Goal: Information Seeking & Learning: Check status

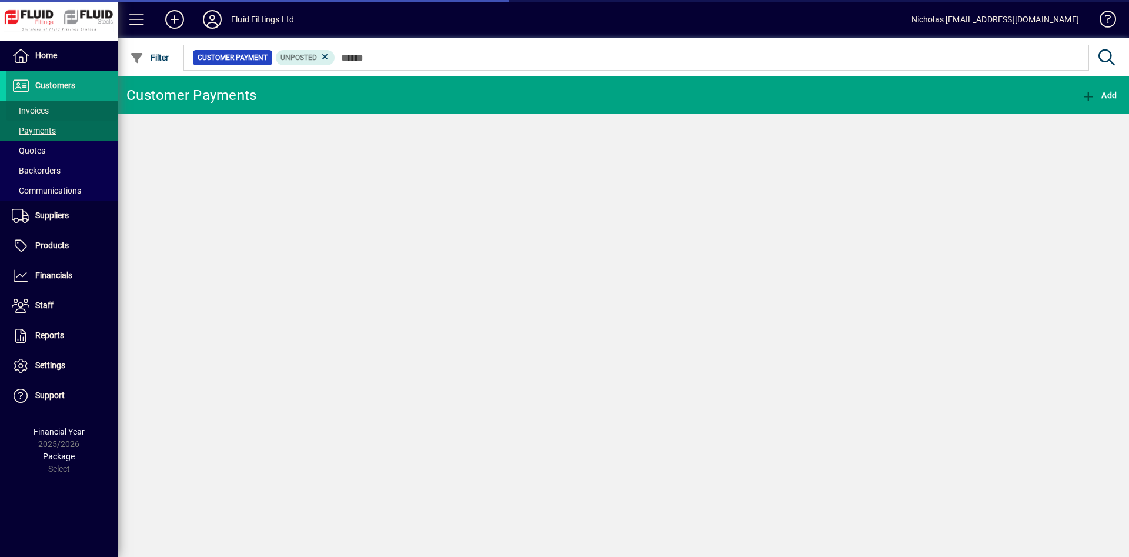
click at [82, 105] on span at bounding box center [62, 110] width 112 height 28
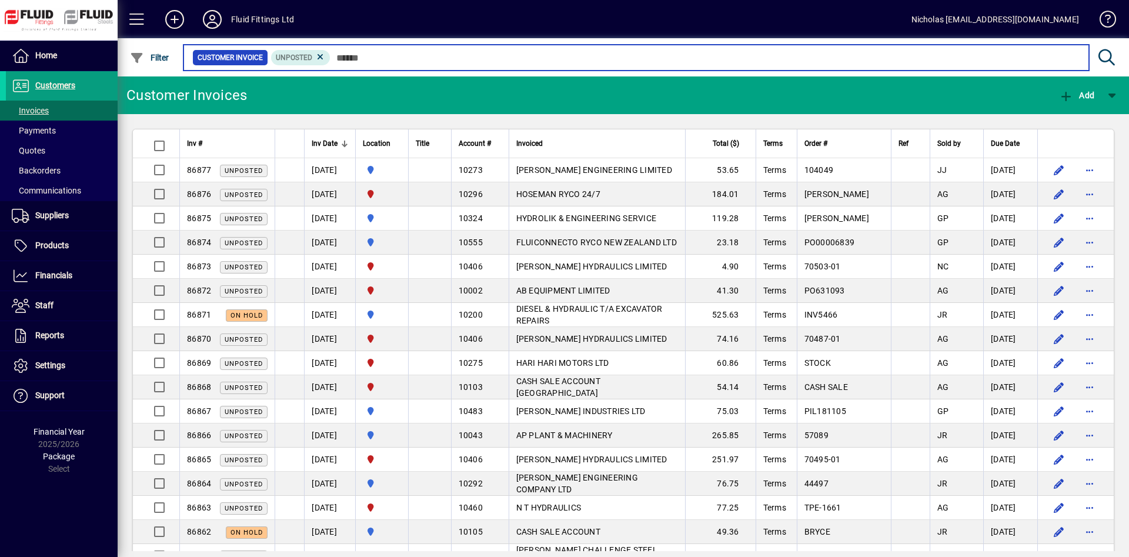
click at [374, 58] on input "text" at bounding box center [705, 57] width 749 height 16
drag, startPoint x: 431, startPoint y: 63, endPoint x: 453, endPoint y: 57, distance: 23.1
click at [431, 63] on input "text" at bounding box center [705, 57] width 749 height 16
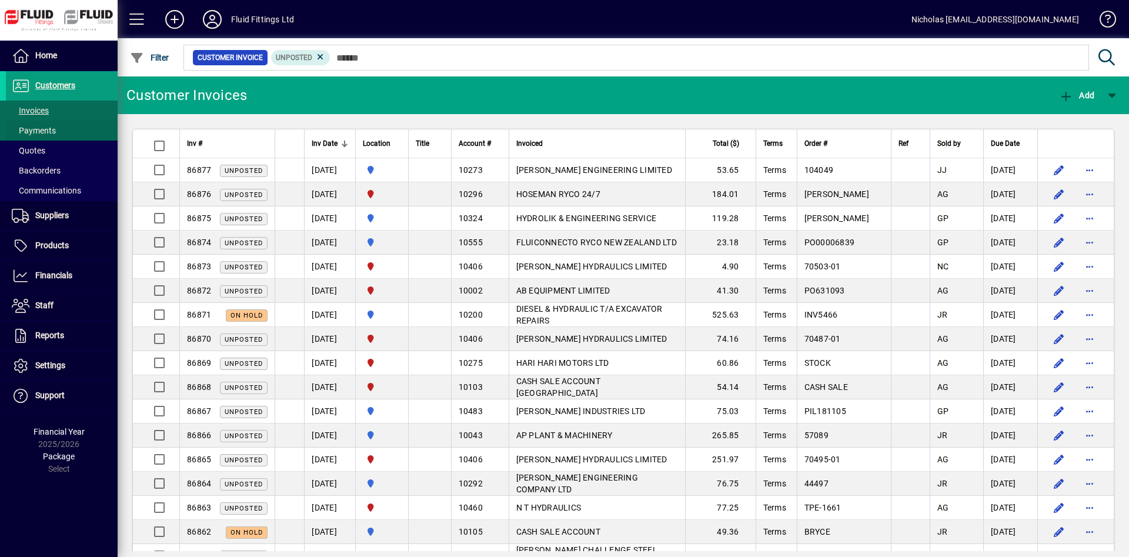
click at [92, 117] on span at bounding box center [62, 130] width 112 height 28
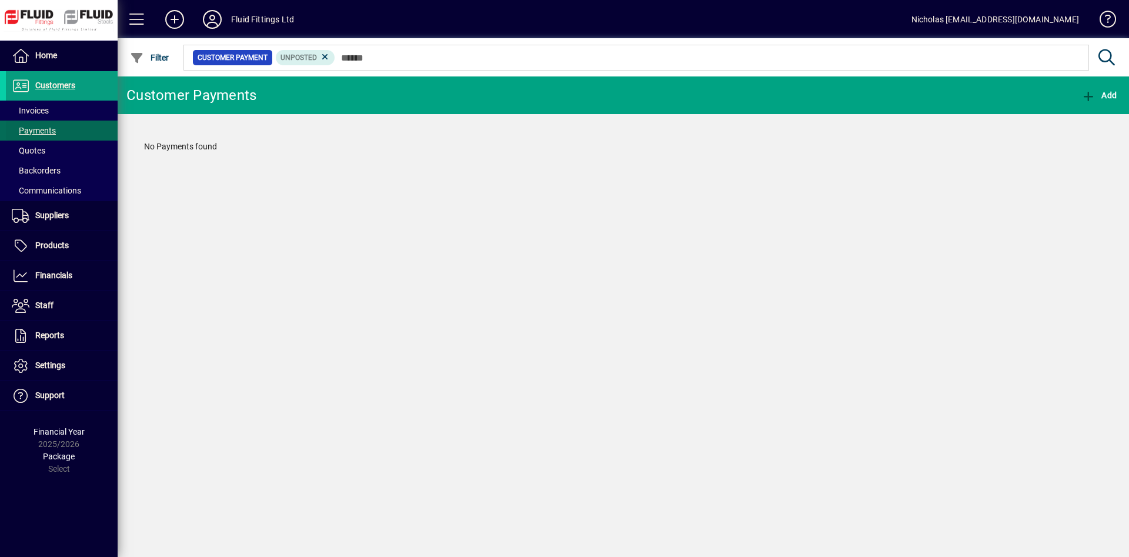
click at [90, 118] on span at bounding box center [62, 130] width 112 height 28
click at [89, 111] on span at bounding box center [62, 110] width 112 height 28
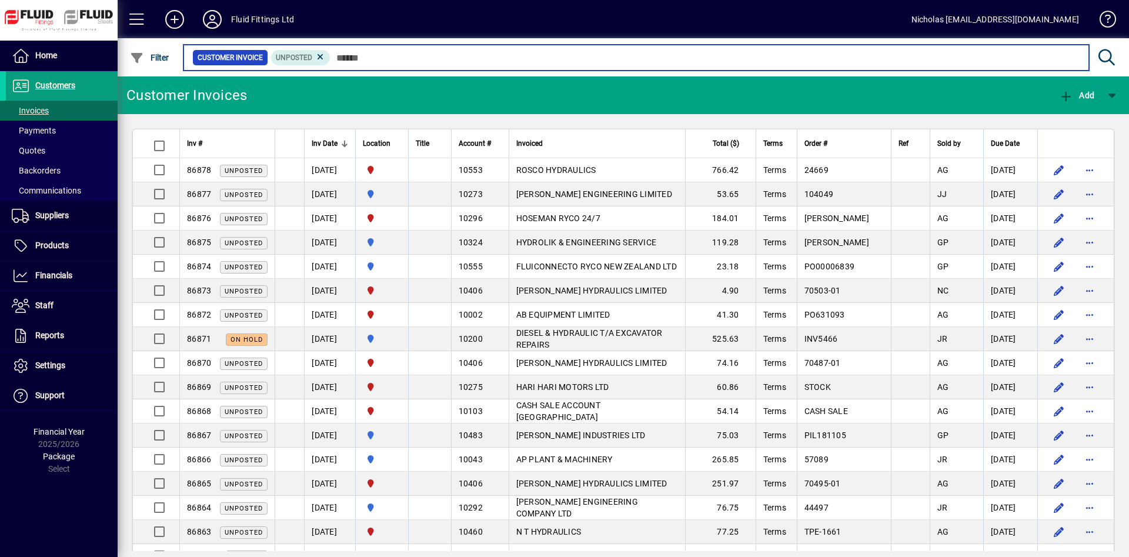
click at [459, 63] on input "text" at bounding box center [705, 57] width 749 height 16
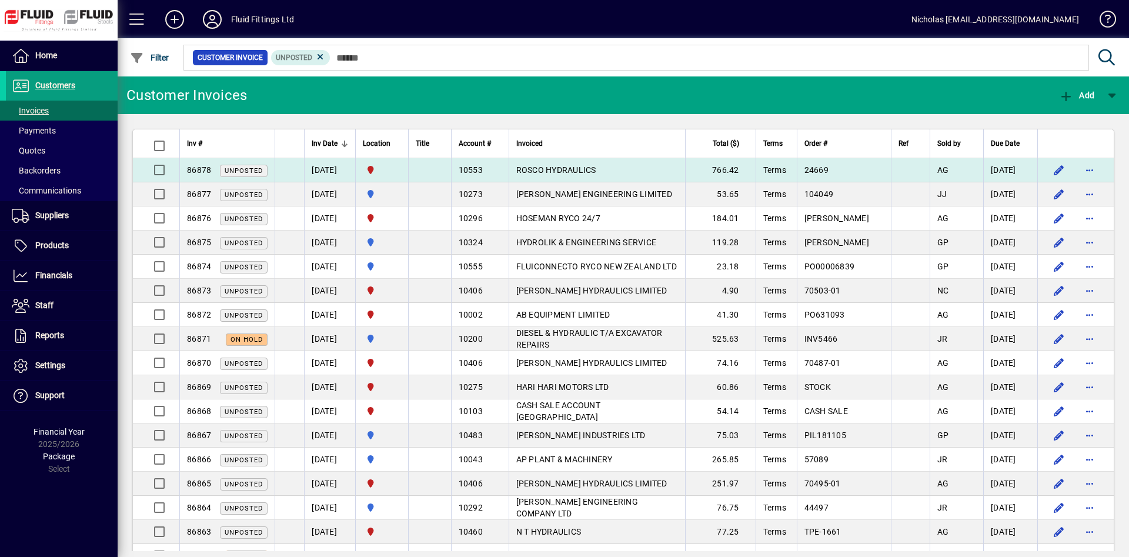
click at [621, 164] on td "ROSCO HYDRAULICS" at bounding box center [597, 170] width 176 height 24
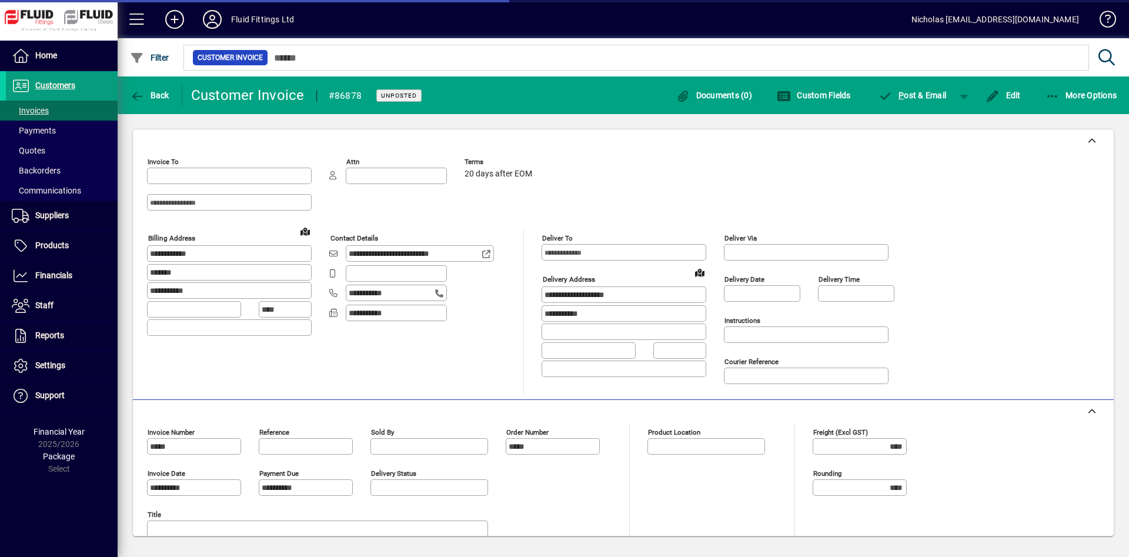
type input "**********"
type input "*********"
type input "**********"
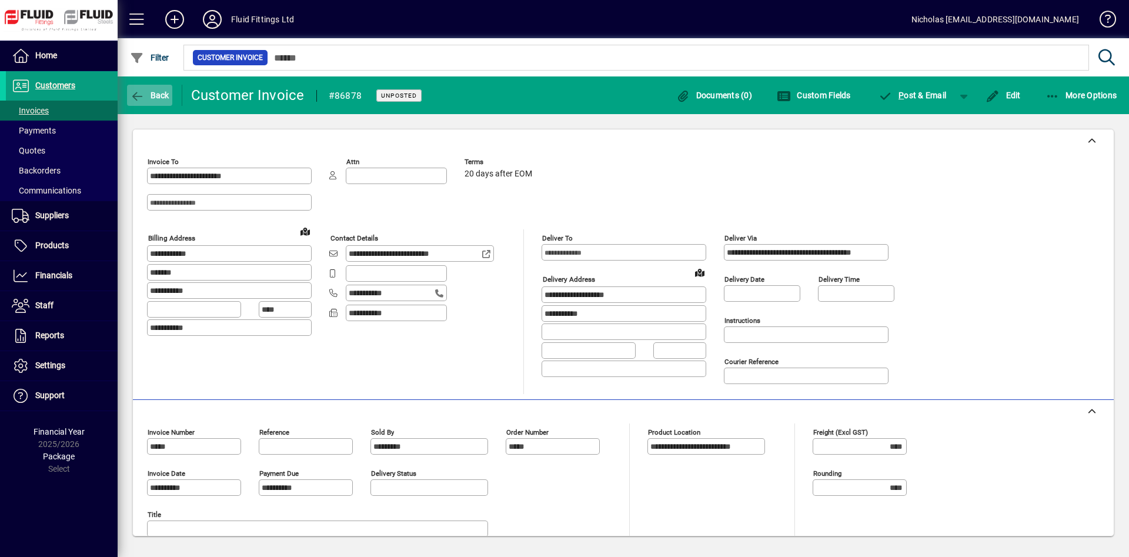
click at [142, 91] on icon "button" at bounding box center [137, 97] width 15 height 12
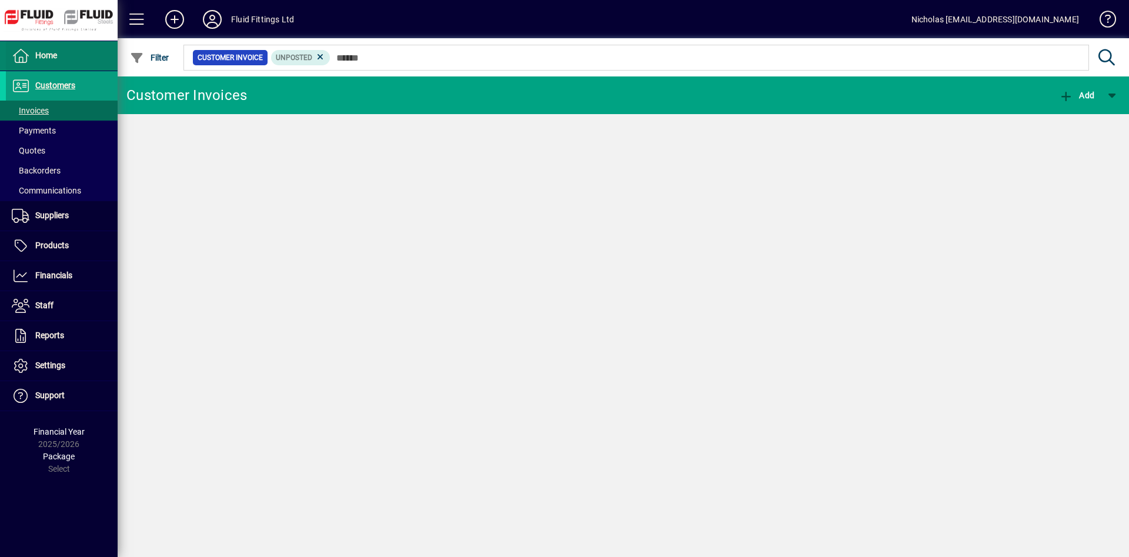
click at [91, 55] on span at bounding box center [62, 56] width 112 height 28
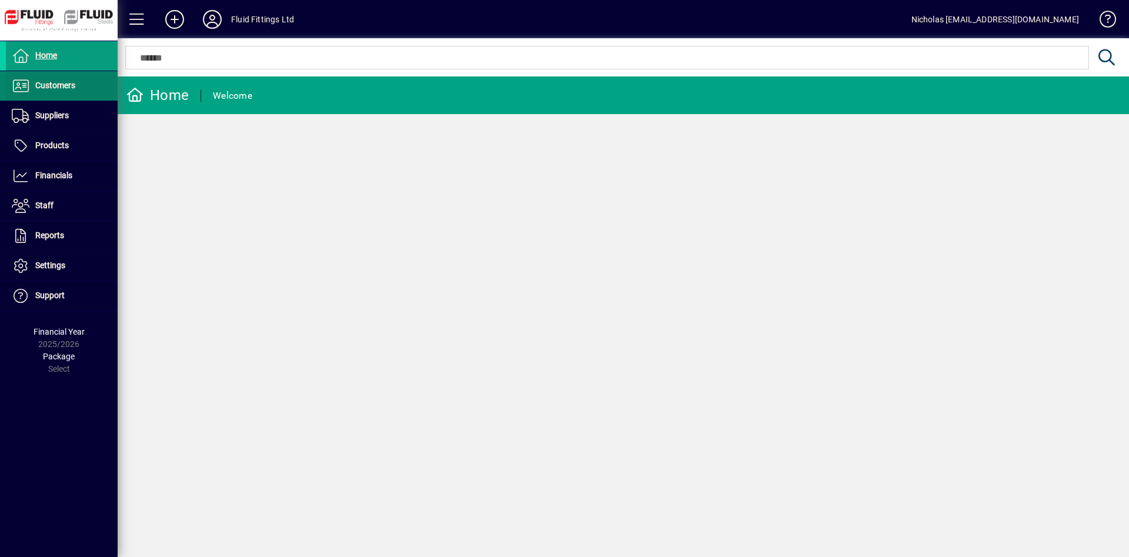
drag, startPoint x: 63, startPoint y: 81, endPoint x: 74, endPoint y: 94, distance: 16.7
click at [65, 79] on span "Customers" at bounding box center [40, 86] width 69 height 14
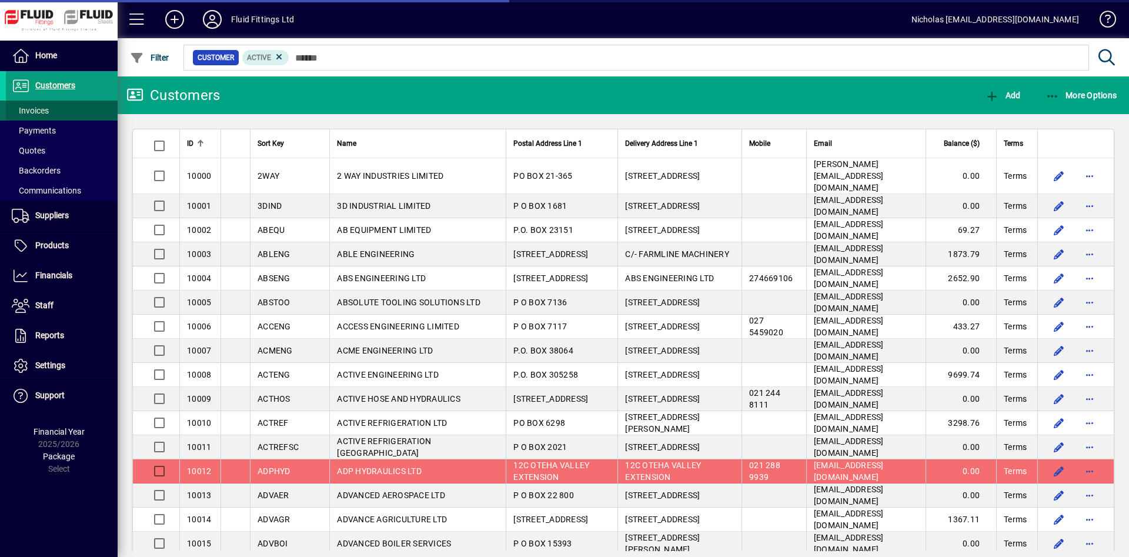
click at [77, 108] on span at bounding box center [62, 110] width 112 height 28
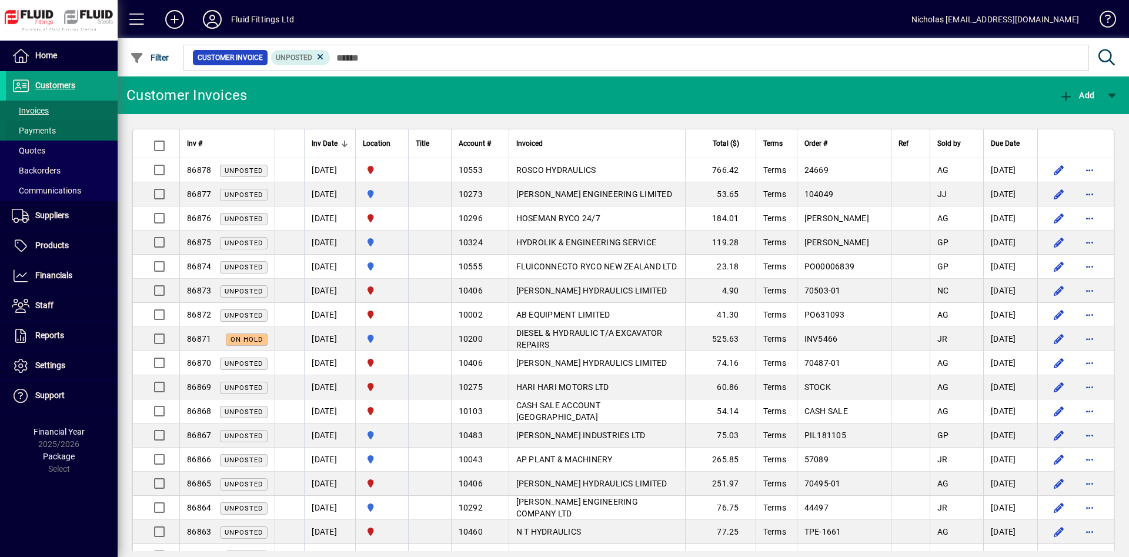
drag, startPoint x: 98, startPoint y: 125, endPoint x: 92, endPoint y: 116, distance: 10.6
click at [98, 125] on span at bounding box center [62, 130] width 112 height 28
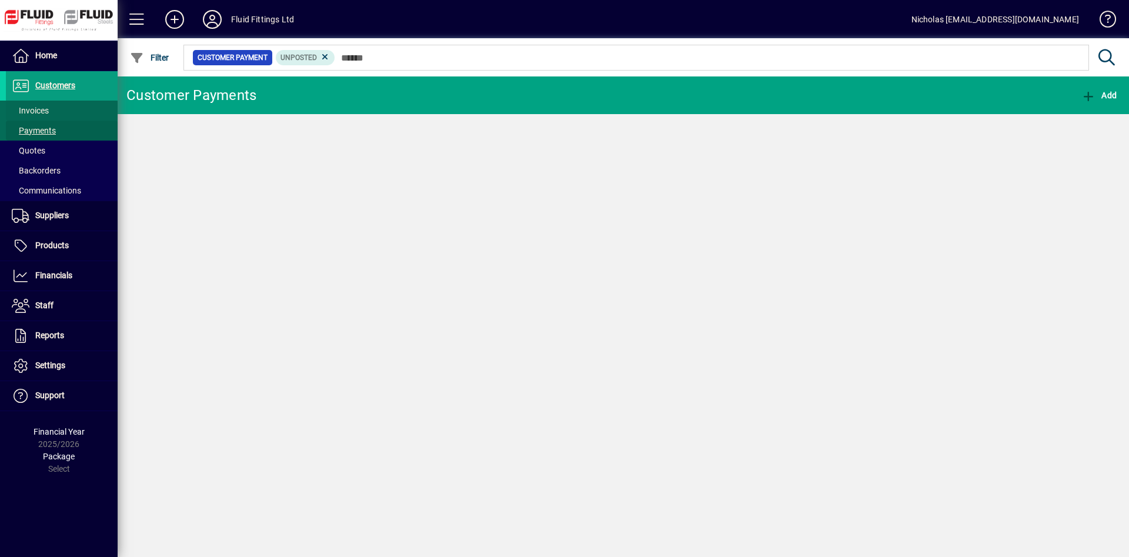
click at [91, 112] on span at bounding box center [62, 110] width 112 height 28
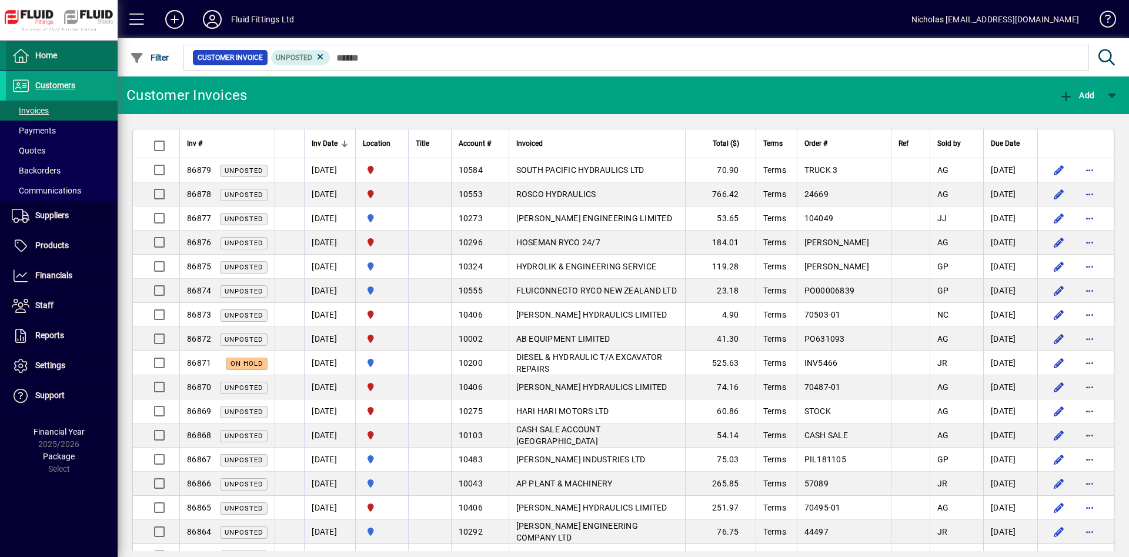
click at [84, 68] on span at bounding box center [62, 56] width 112 height 28
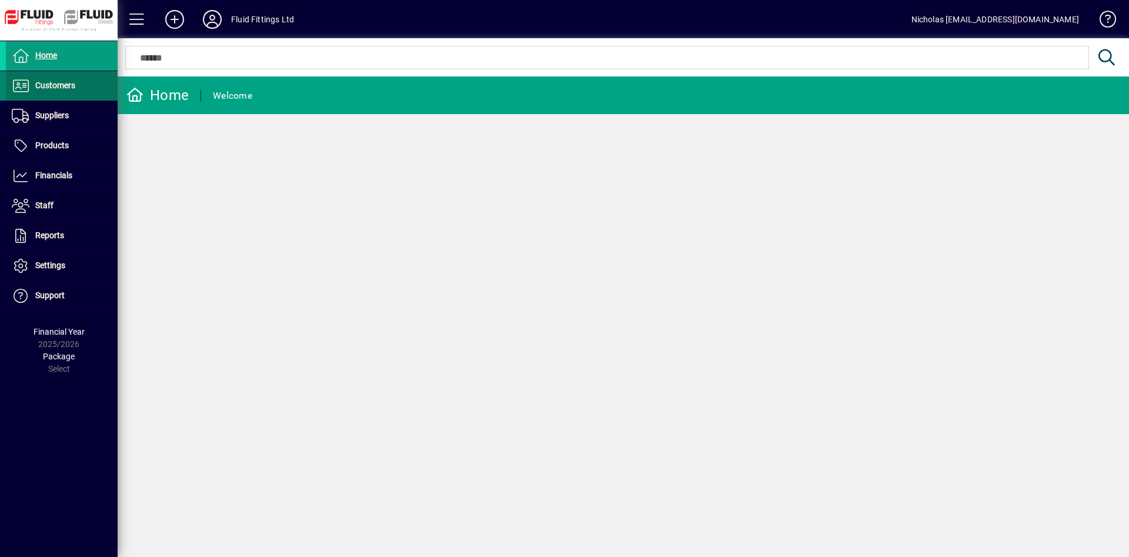
click at [90, 85] on span at bounding box center [62, 86] width 112 height 28
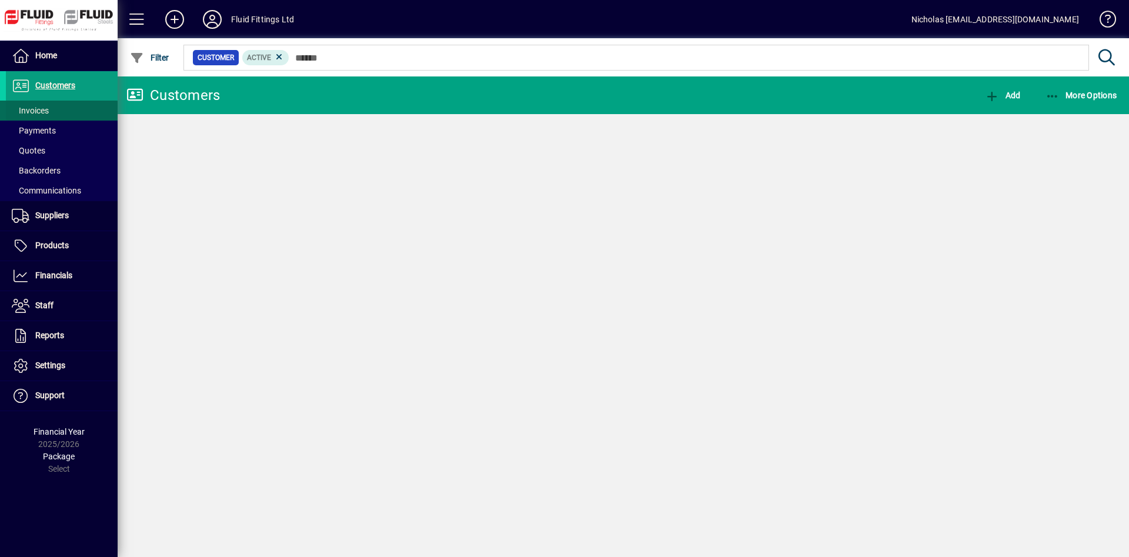
click at [85, 111] on span at bounding box center [62, 110] width 112 height 28
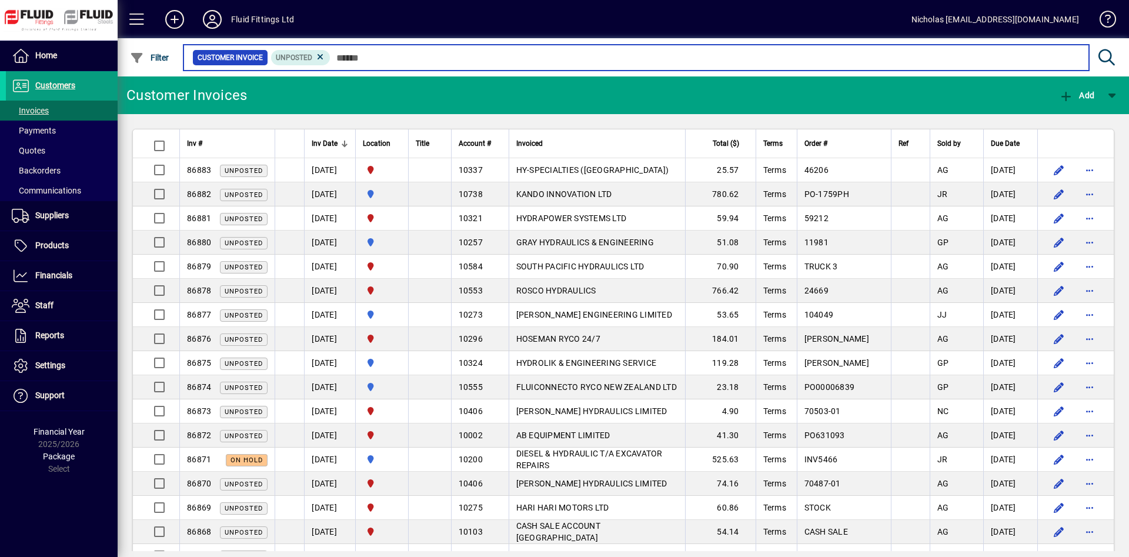
click at [479, 63] on input "text" at bounding box center [705, 57] width 749 height 16
click at [378, 61] on input "text" at bounding box center [705, 57] width 749 height 16
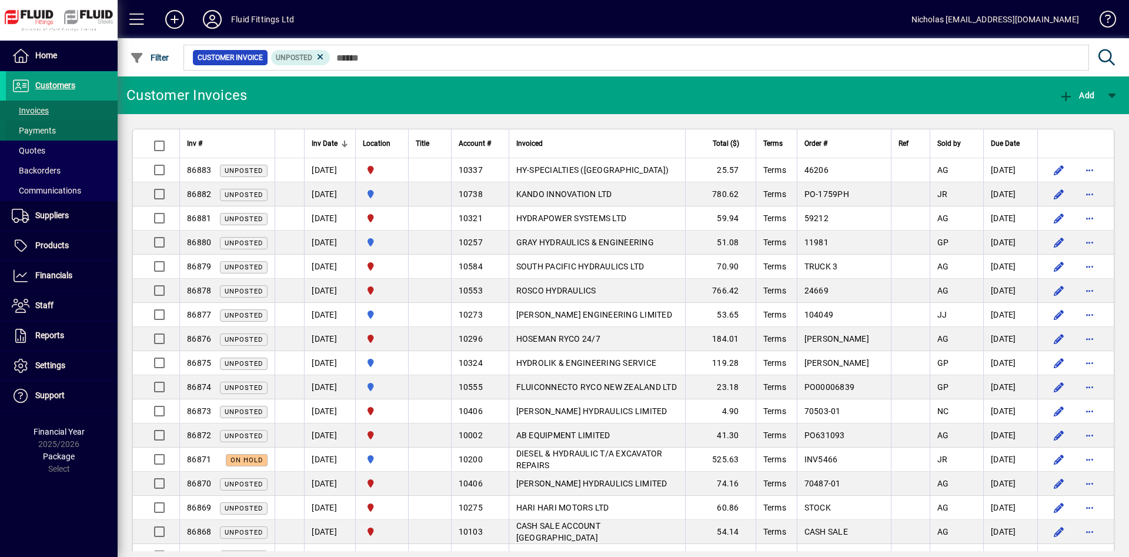
click at [32, 122] on span at bounding box center [62, 130] width 112 height 28
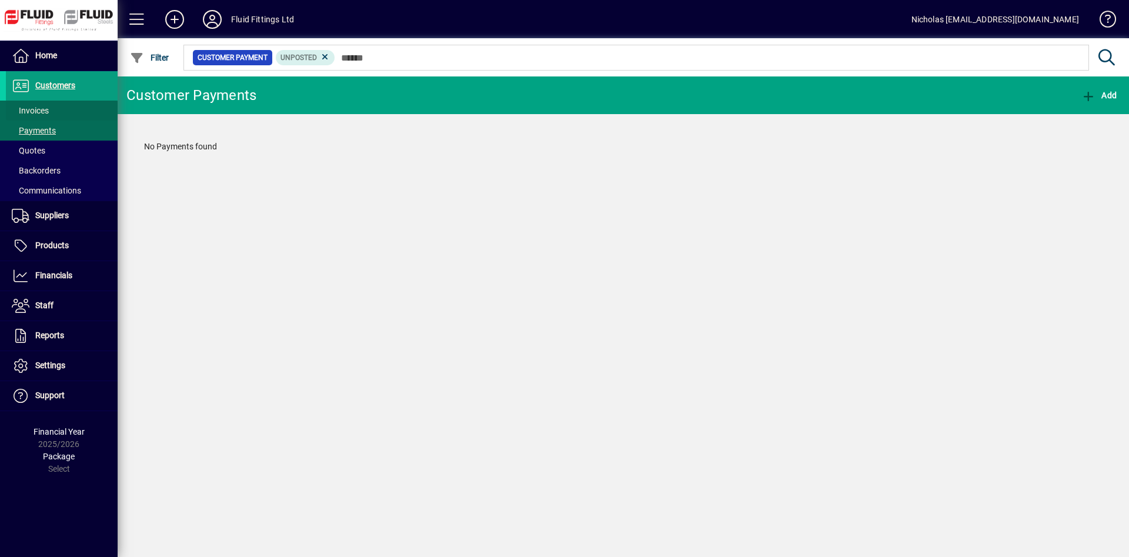
drag, startPoint x: 66, startPoint y: 111, endPoint x: 96, endPoint y: 106, distance: 30.4
click at [66, 111] on span at bounding box center [62, 110] width 112 height 28
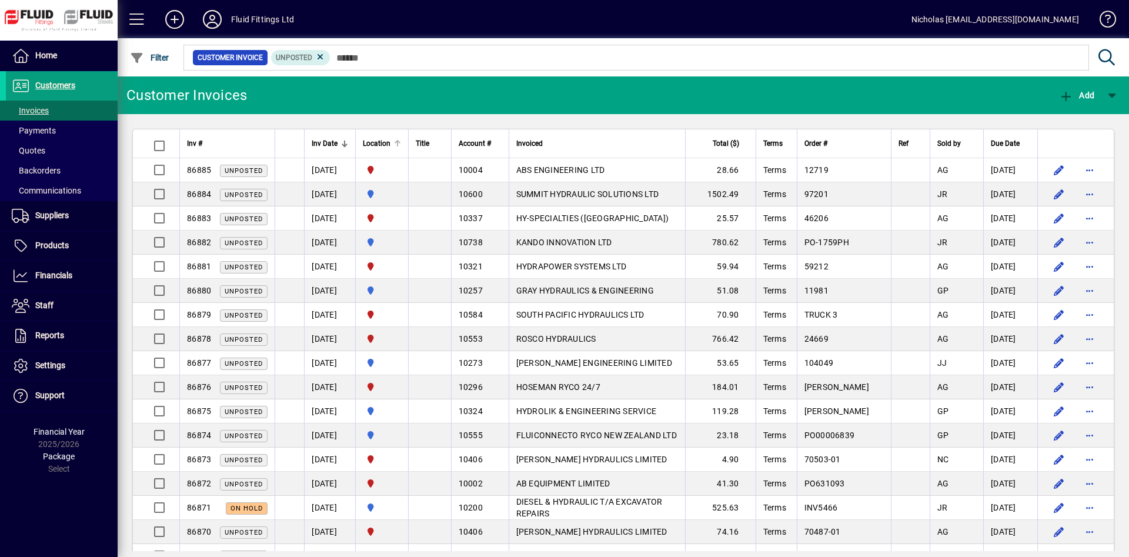
click at [401, 144] on div at bounding box center [397, 143] width 7 height 7
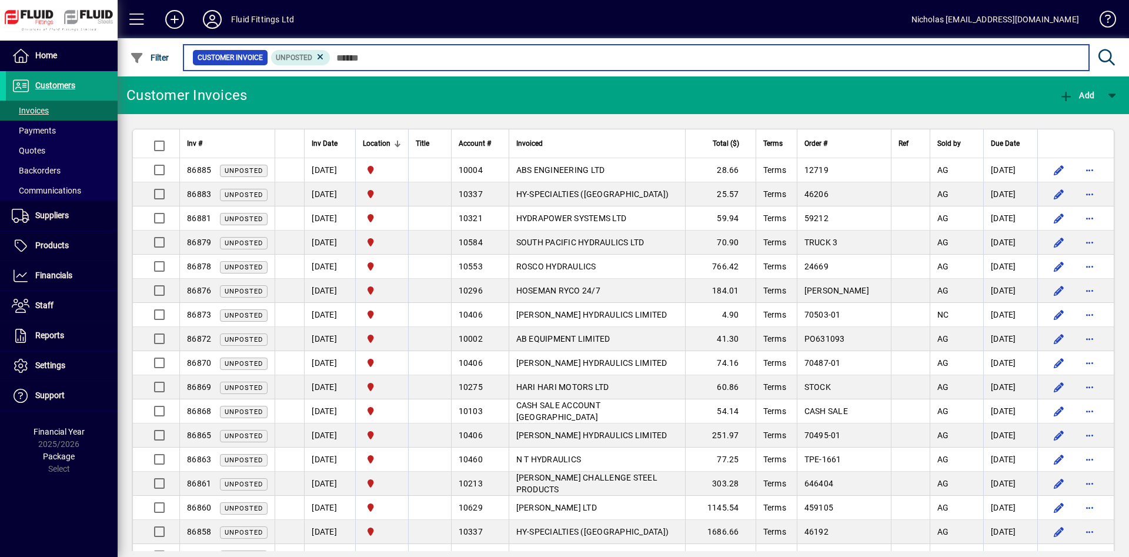
click at [618, 52] on input "text" at bounding box center [705, 57] width 749 height 16
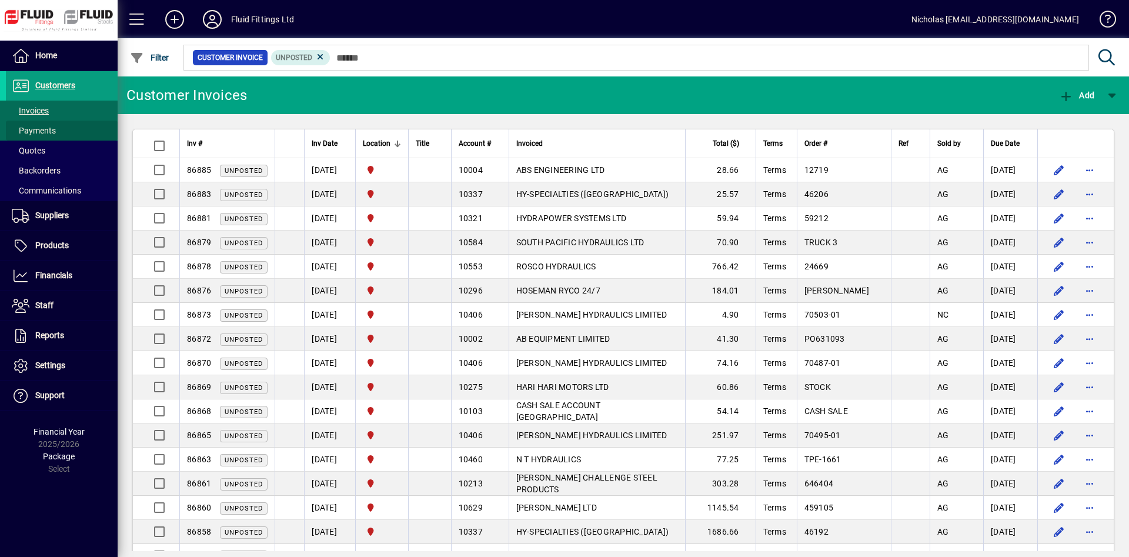
drag, startPoint x: 78, startPoint y: 135, endPoint x: 76, endPoint y: 119, distance: 15.5
click at [78, 134] on span at bounding box center [62, 130] width 112 height 28
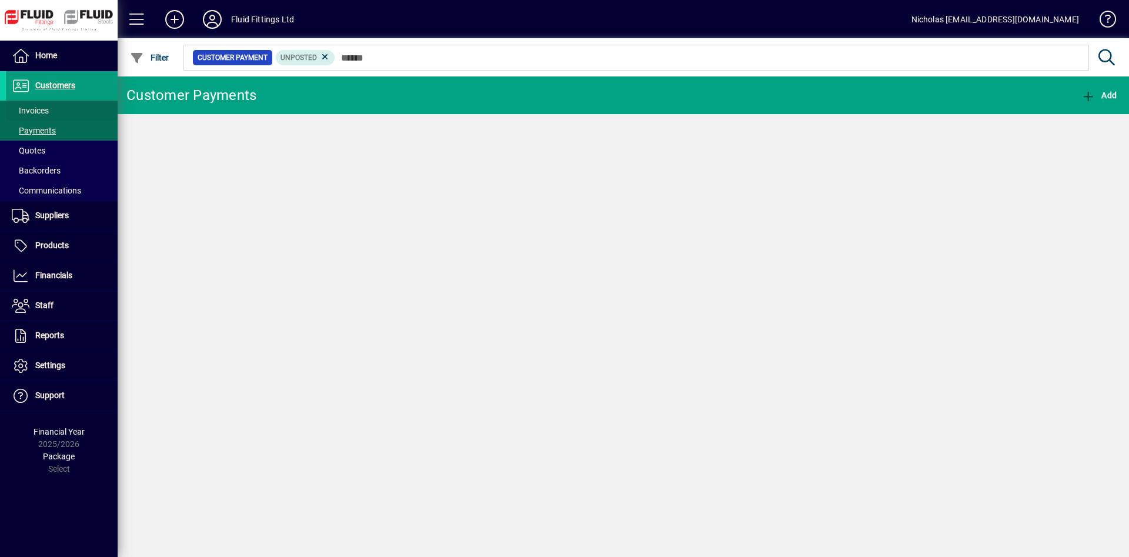
click at [75, 112] on span at bounding box center [62, 110] width 112 height 28
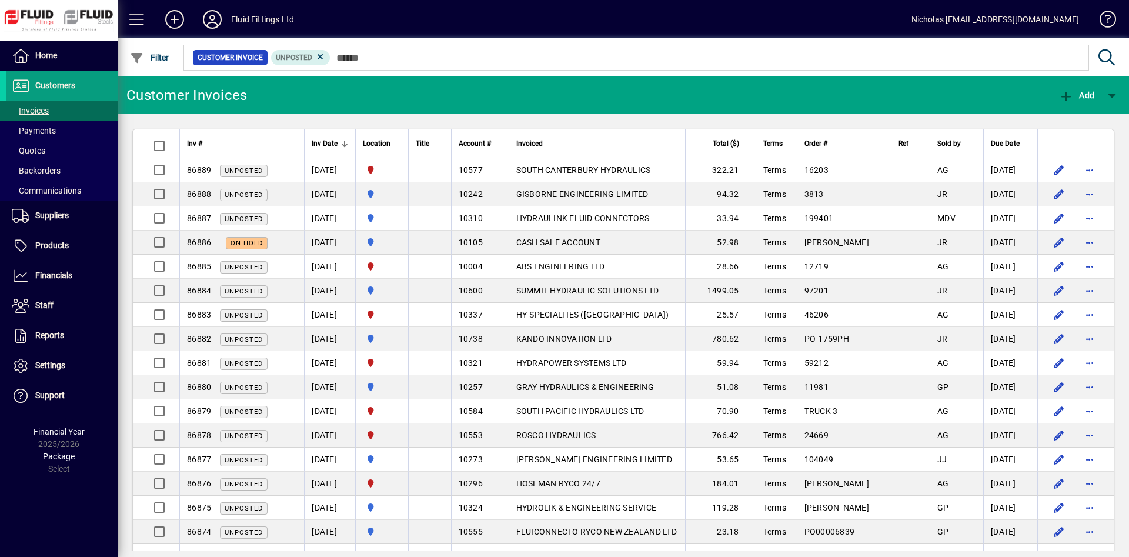
click at [455, 49] on div at bounding box center [688, 44] width 1012 height 13
click at [401, 137] on div "Location" at bounding box center [382, 143] width 38 height 13
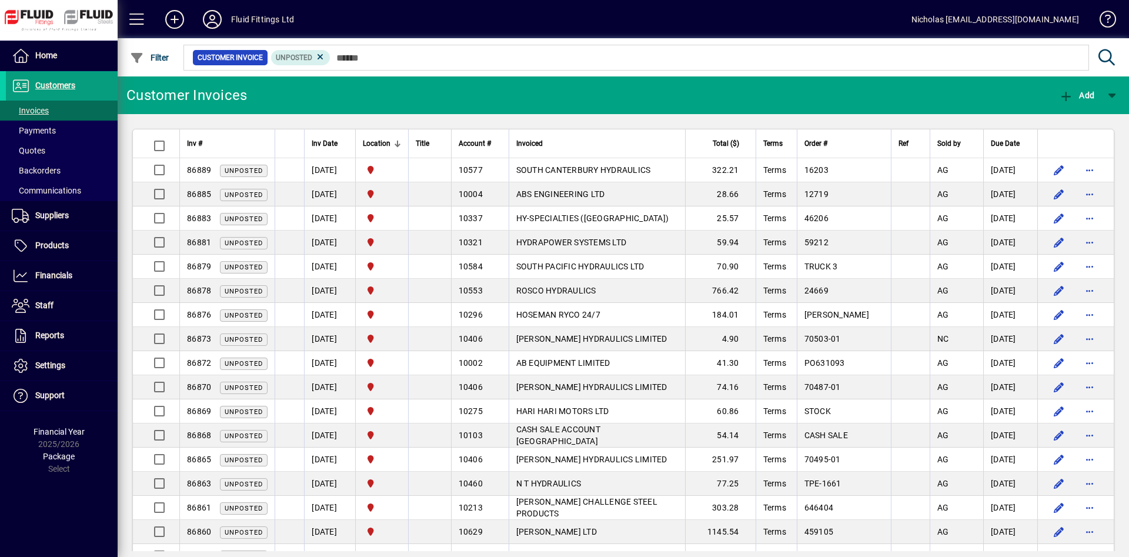
click at [82, 32] on div at bounding box center [59, 21] width 111 height 34
click at [71, 50] on span at bounding box center [62, 56] width 112 height 28
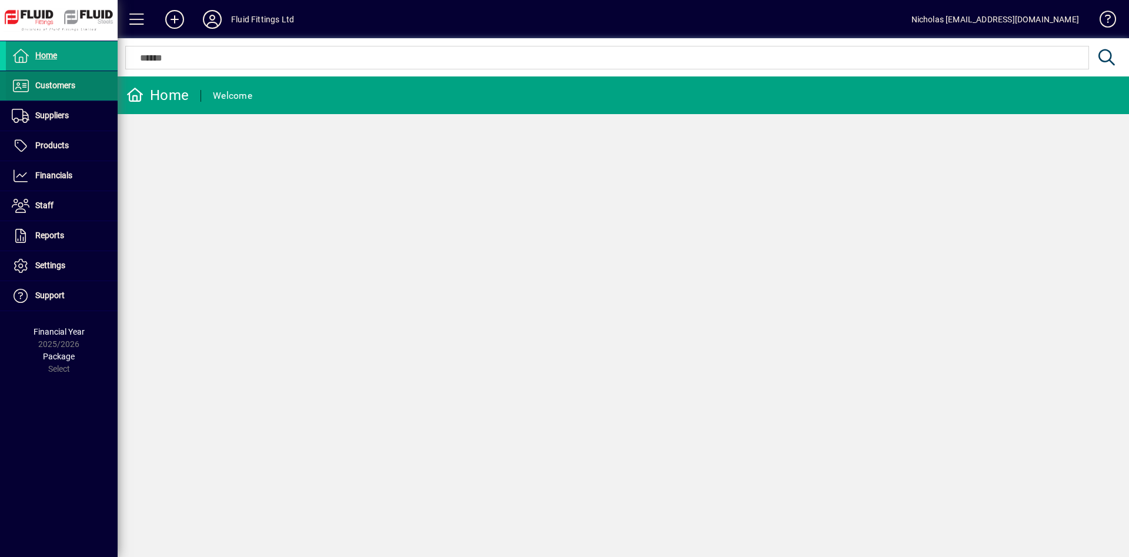
click at [65, 94] on span at bounding box center [62, 86] width 112 height 28
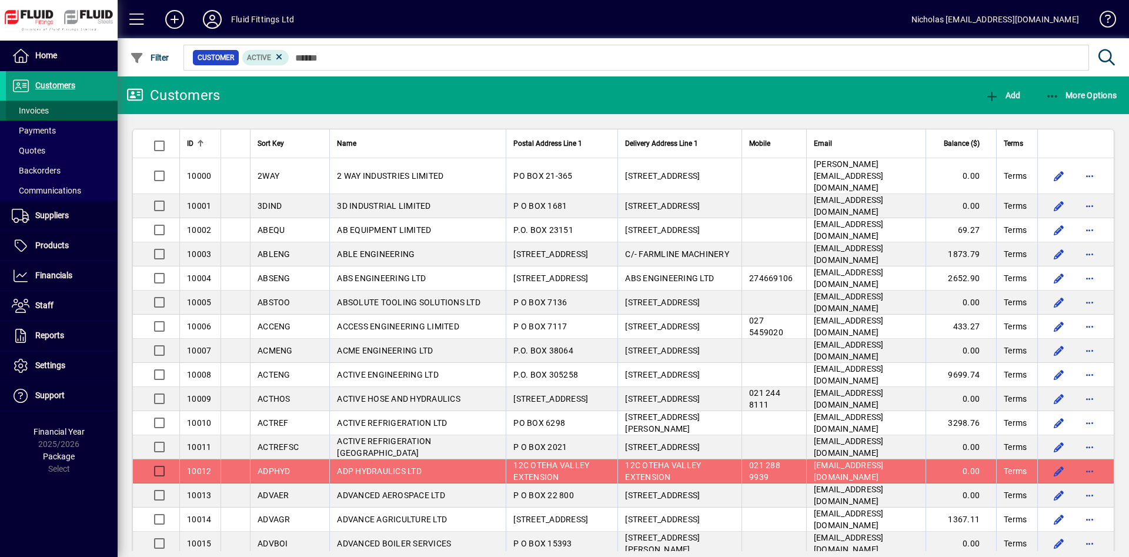
click at [70, 107] on span at bounding box center [62, 110] width 112 height 28
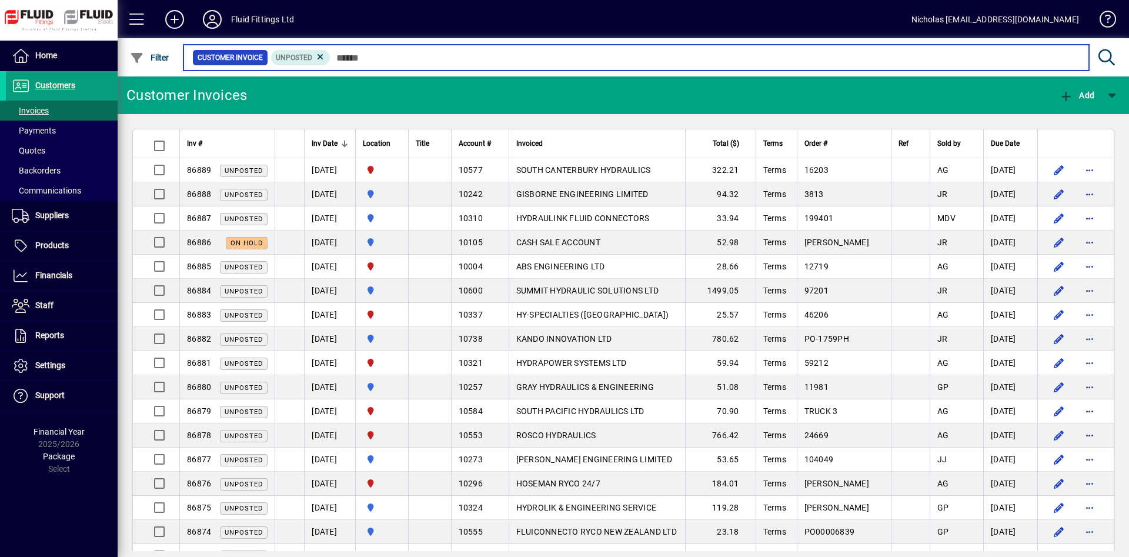
click at [374, 61] on input "text" at bounding box center [705, 57] width 749 height 16
click at [543, 60] on input "text" at bounding box center [705, 57] width 749 height 16
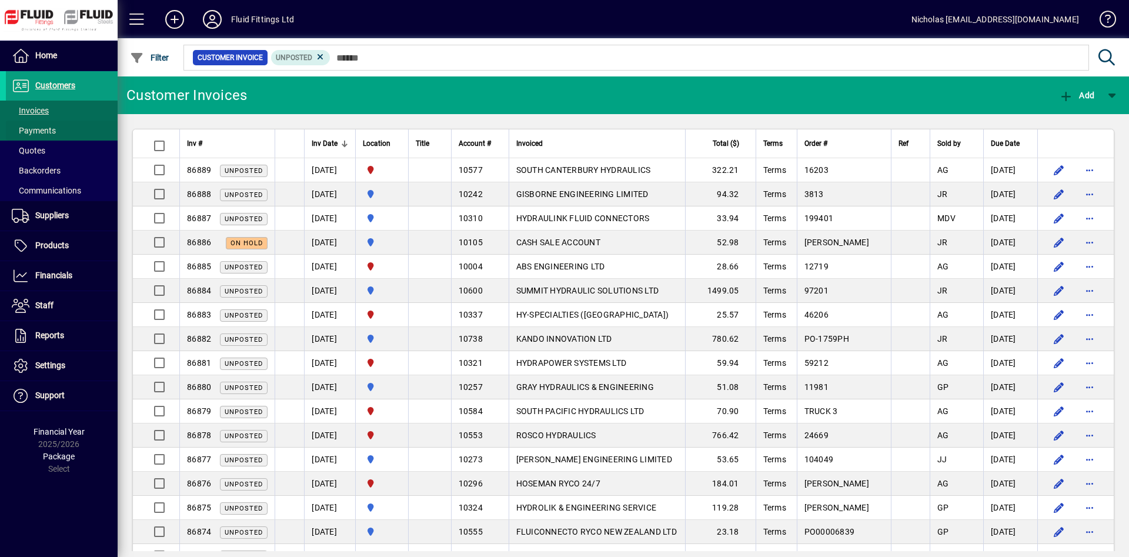
click at [113, 125] on span at bounding box center [62, 130] width 112 height 28
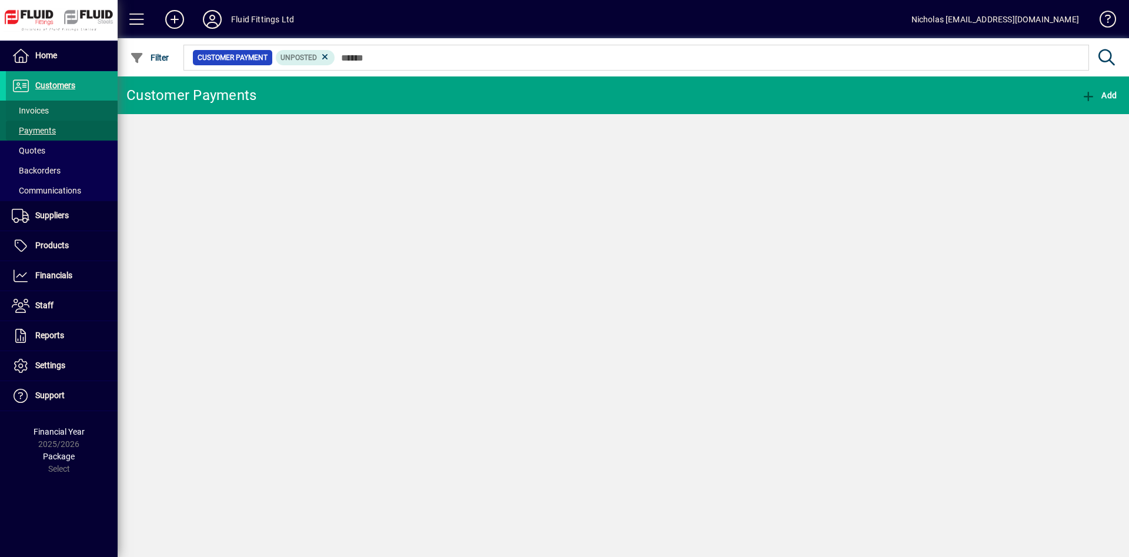
click at [52, 116] on span at bounding box center [62, 110] width 112 height 28
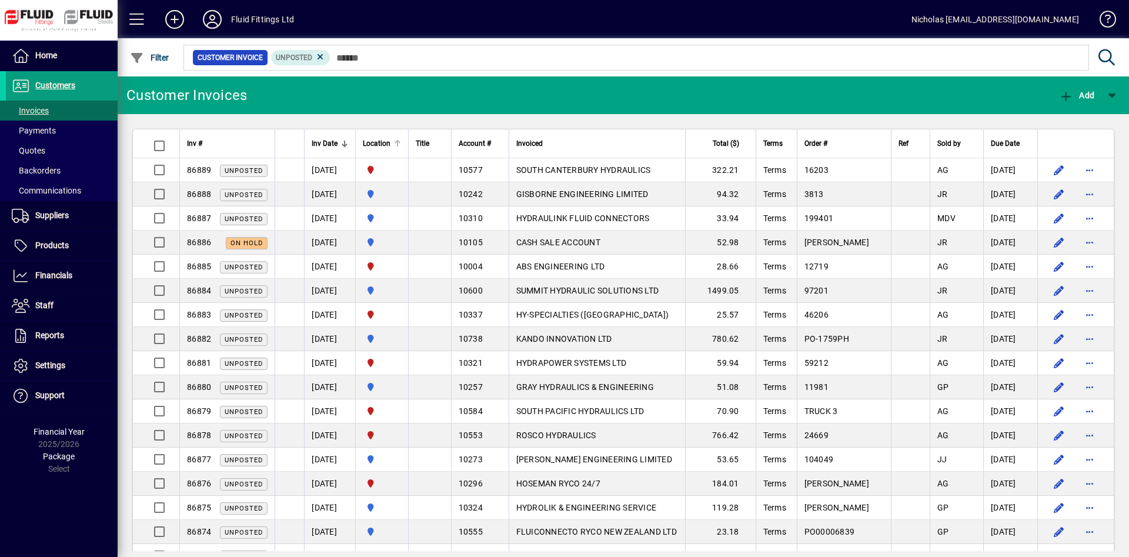
click at [398, 145] on div at bounding box center [397, 144] width 1 height 6
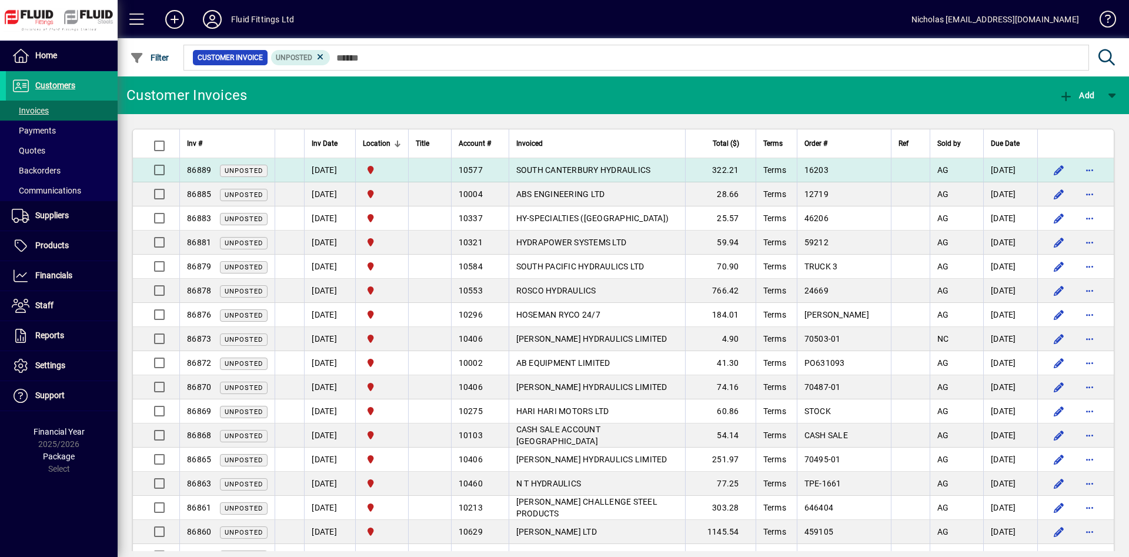
click at [674, 166] on td "SOUTH CANTERBURY HYDRAULICS" at bounding box center [597, 170] width 176 height 24
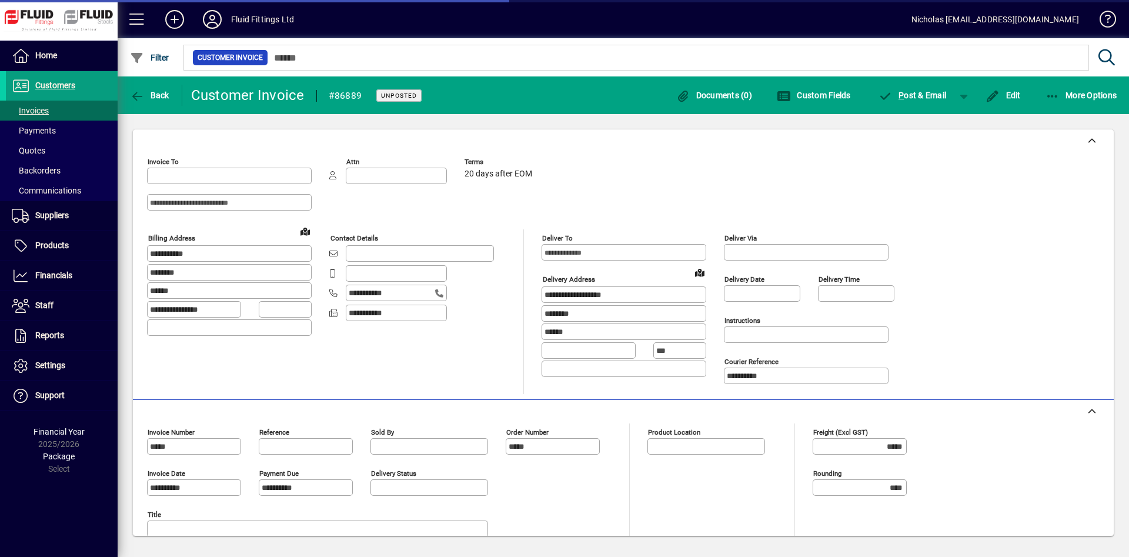
type input "**********"
type input "*********"
type input "**********"
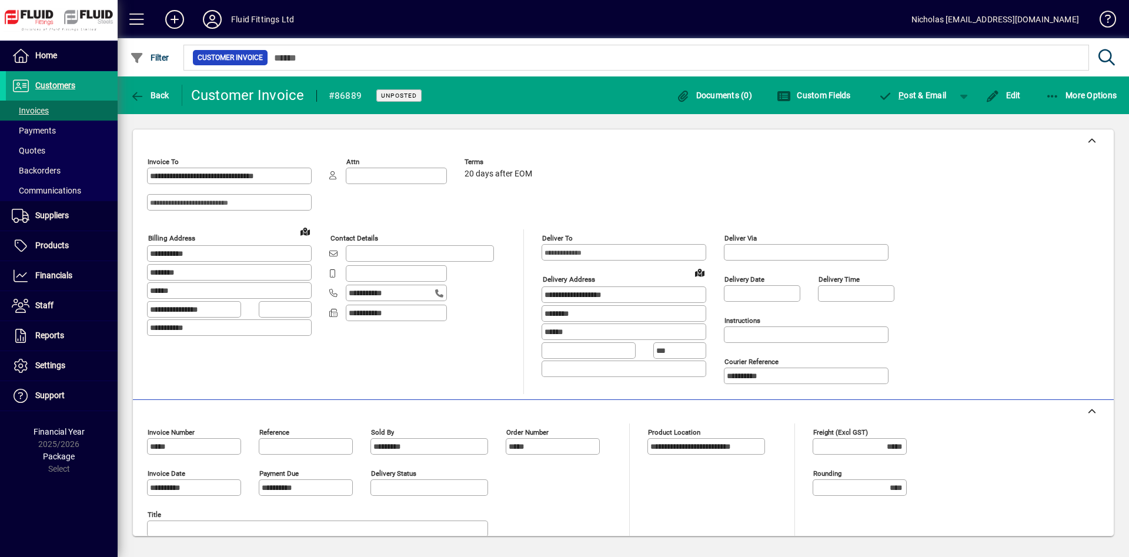
scroll to position [238, 0]
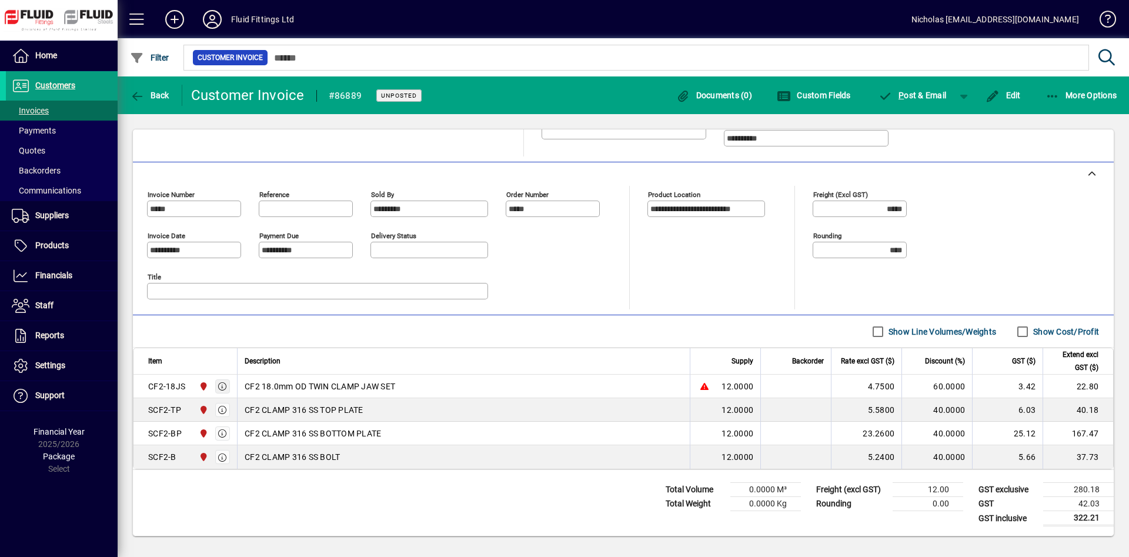
click at [223, 385] on icon "button" at bounding box center [223, 386] width 11 height 8
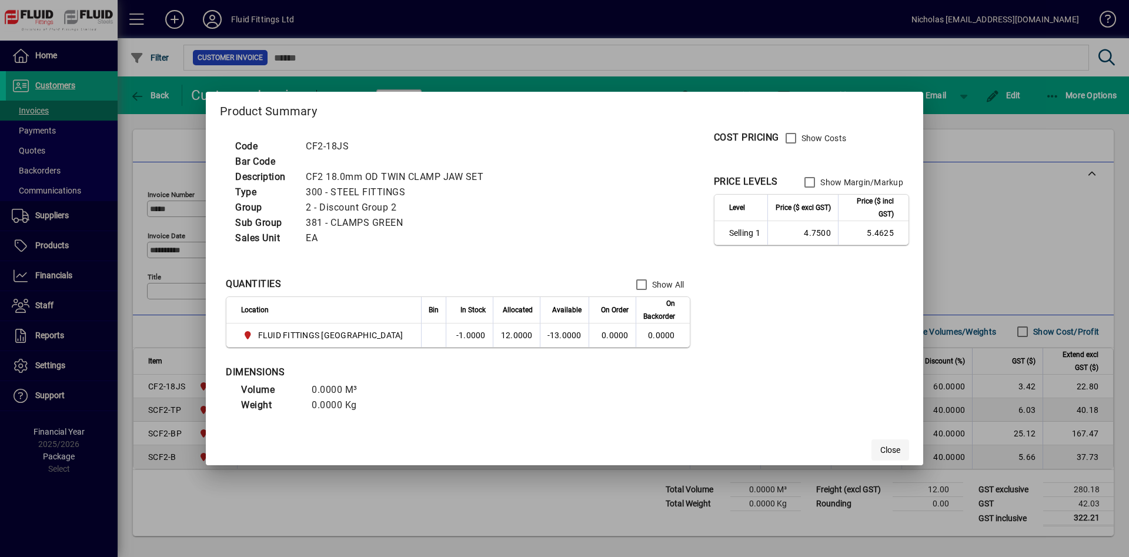
click at [884, 454] on span "Close" at bounding box center [891, 450] width 20 height 12
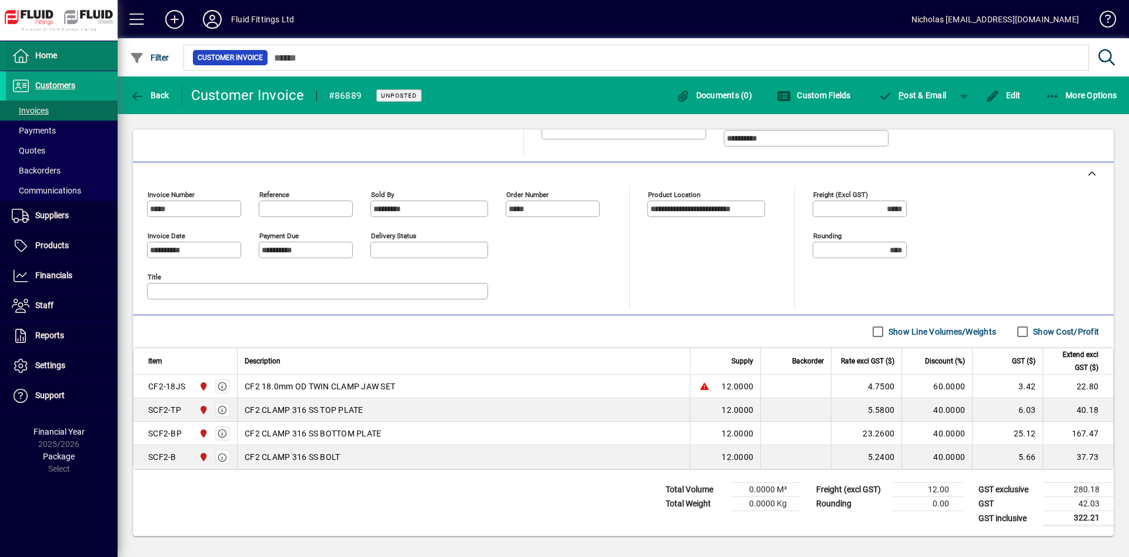
click at [63, 55] on span at bounding box center [62, 56] width 112 height 28
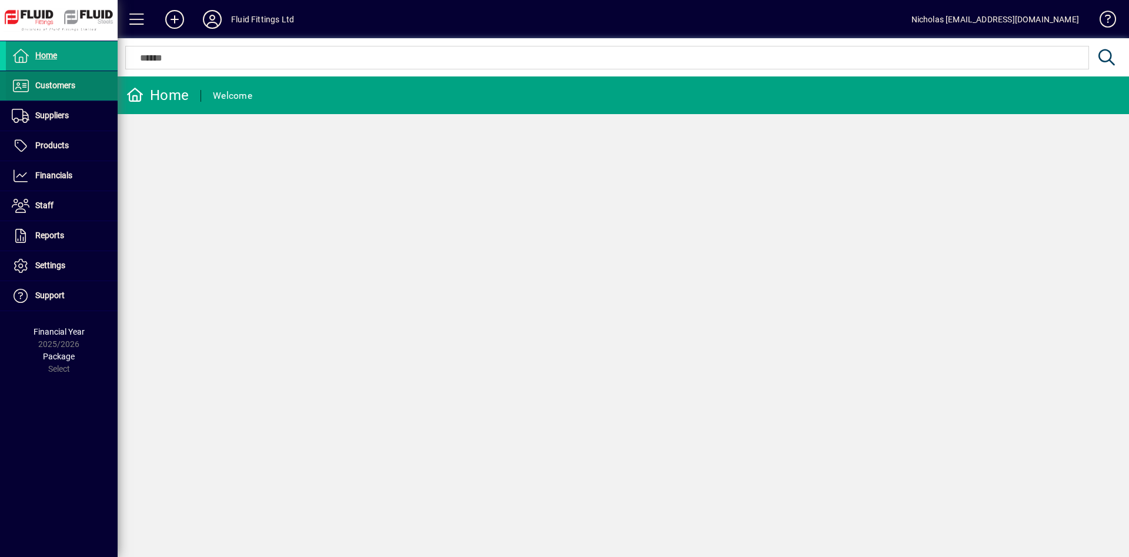
click at [85, 97] on span at bounding box center [62, 86] width 112 height 28
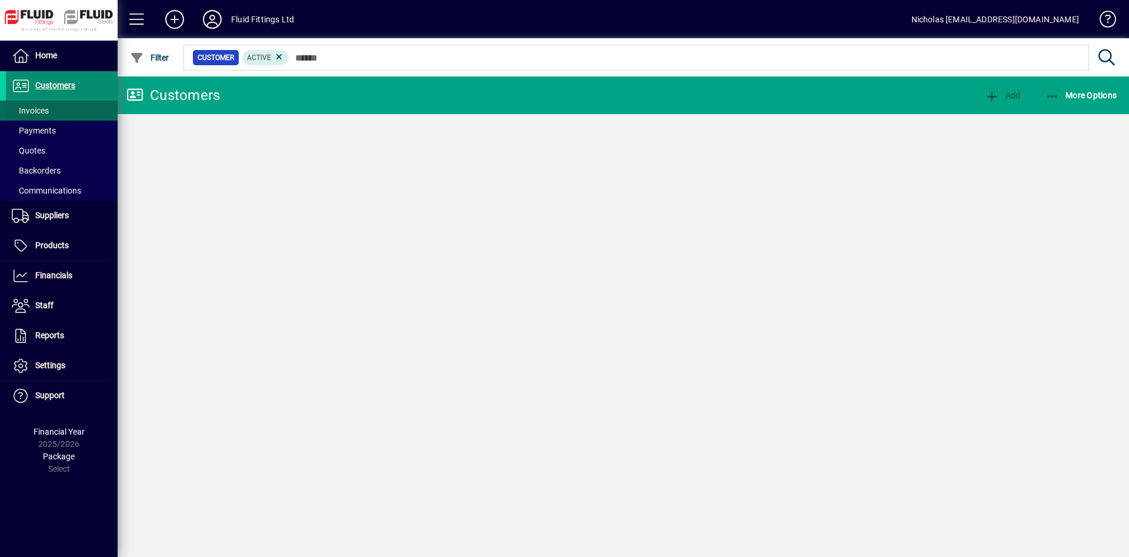
click at [79, 107] on span at bounding box center [62, 110] width 112 height 28
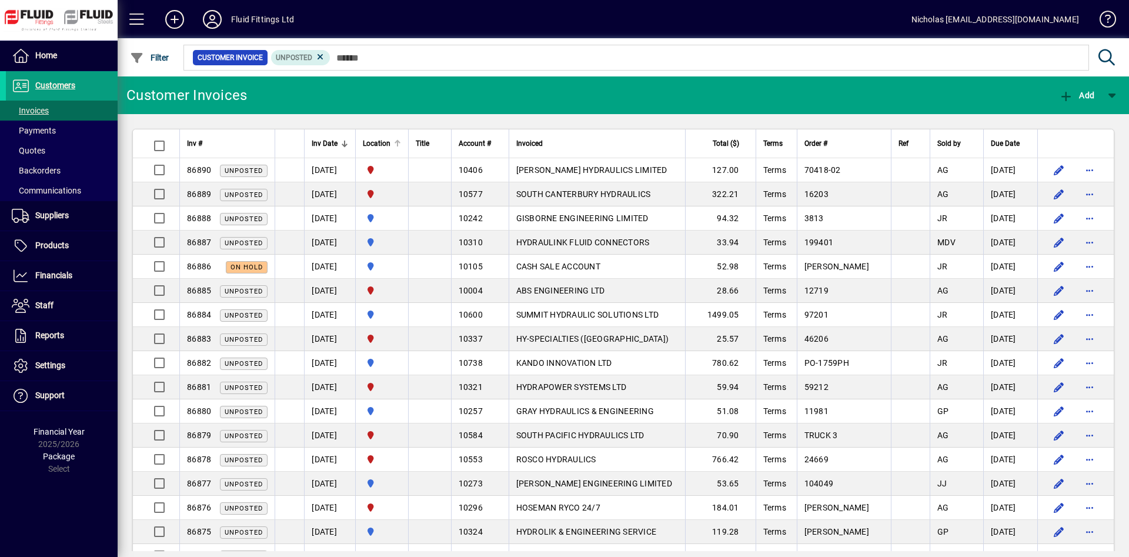
click at [401, 144] on div "Location" at bounding box center [382, 143] width 38 height 13
